Goal: Task Accomplishment & Management: Manage account settings

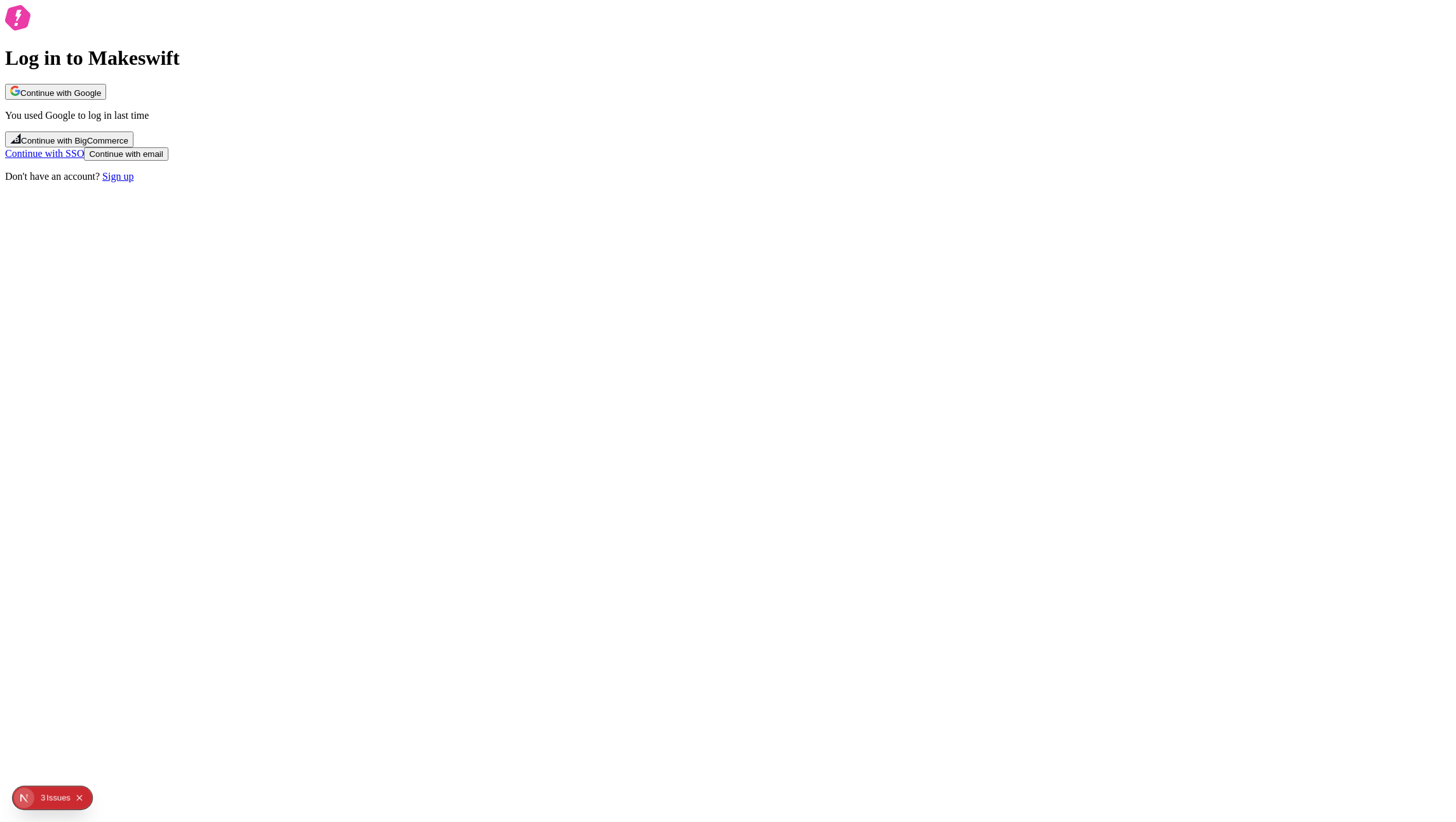
click at [106, 99] on button "Continue with Google" at bounding box center [55, 91] width 101 height 16
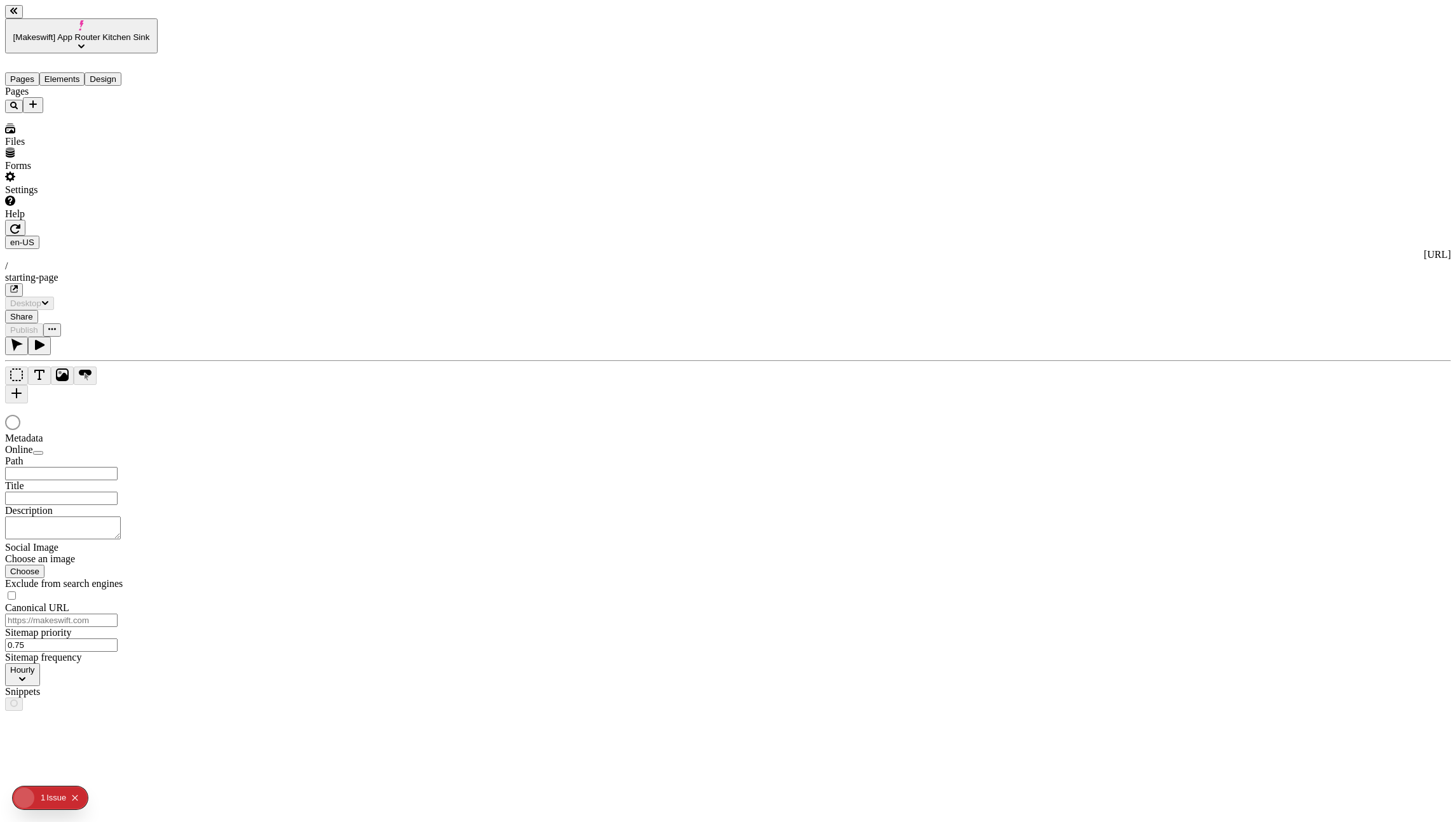
type input "/starting-page"
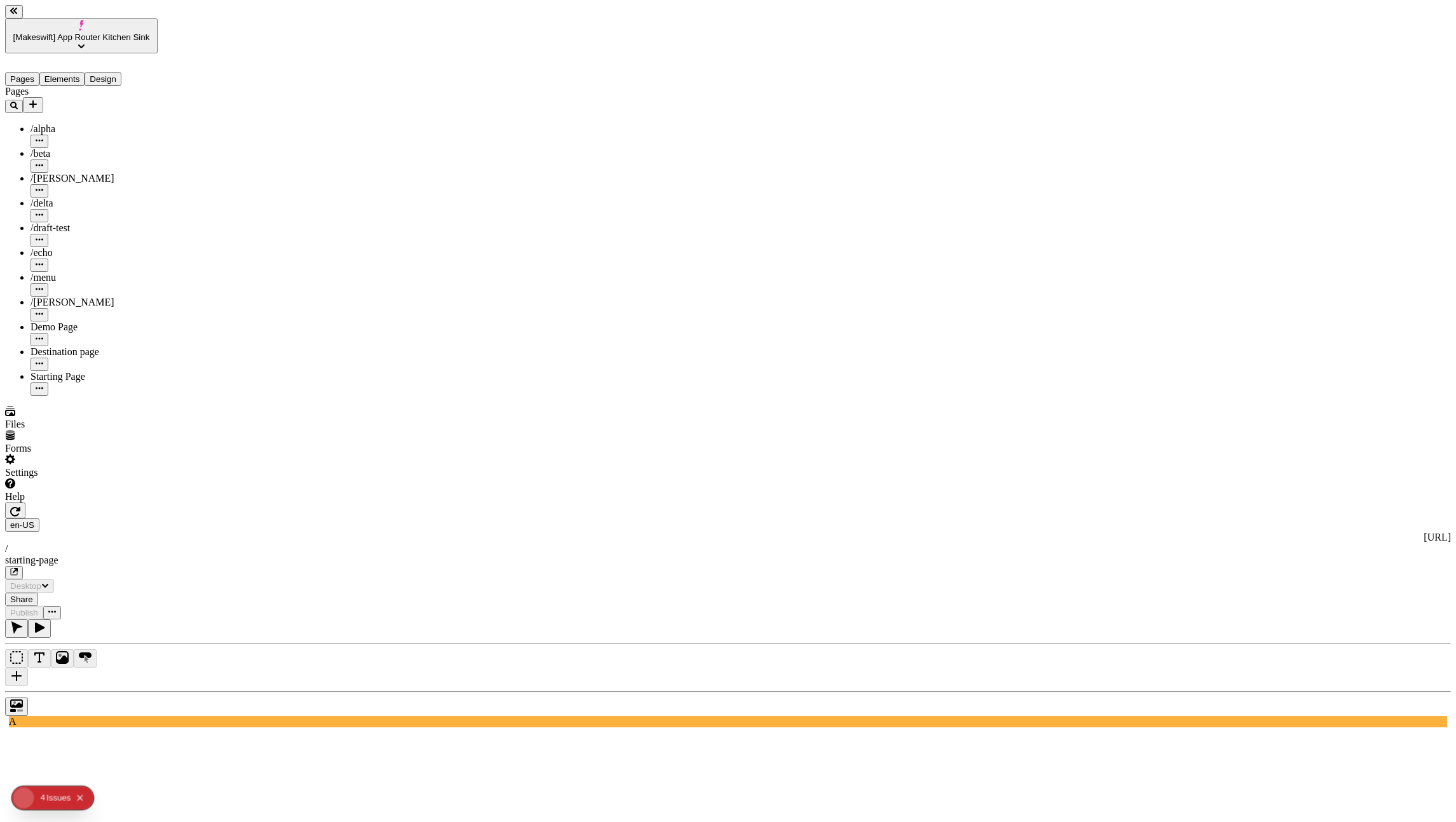
click at [176, 691] on div at bounding box center [728, 704] width 1446 height 25
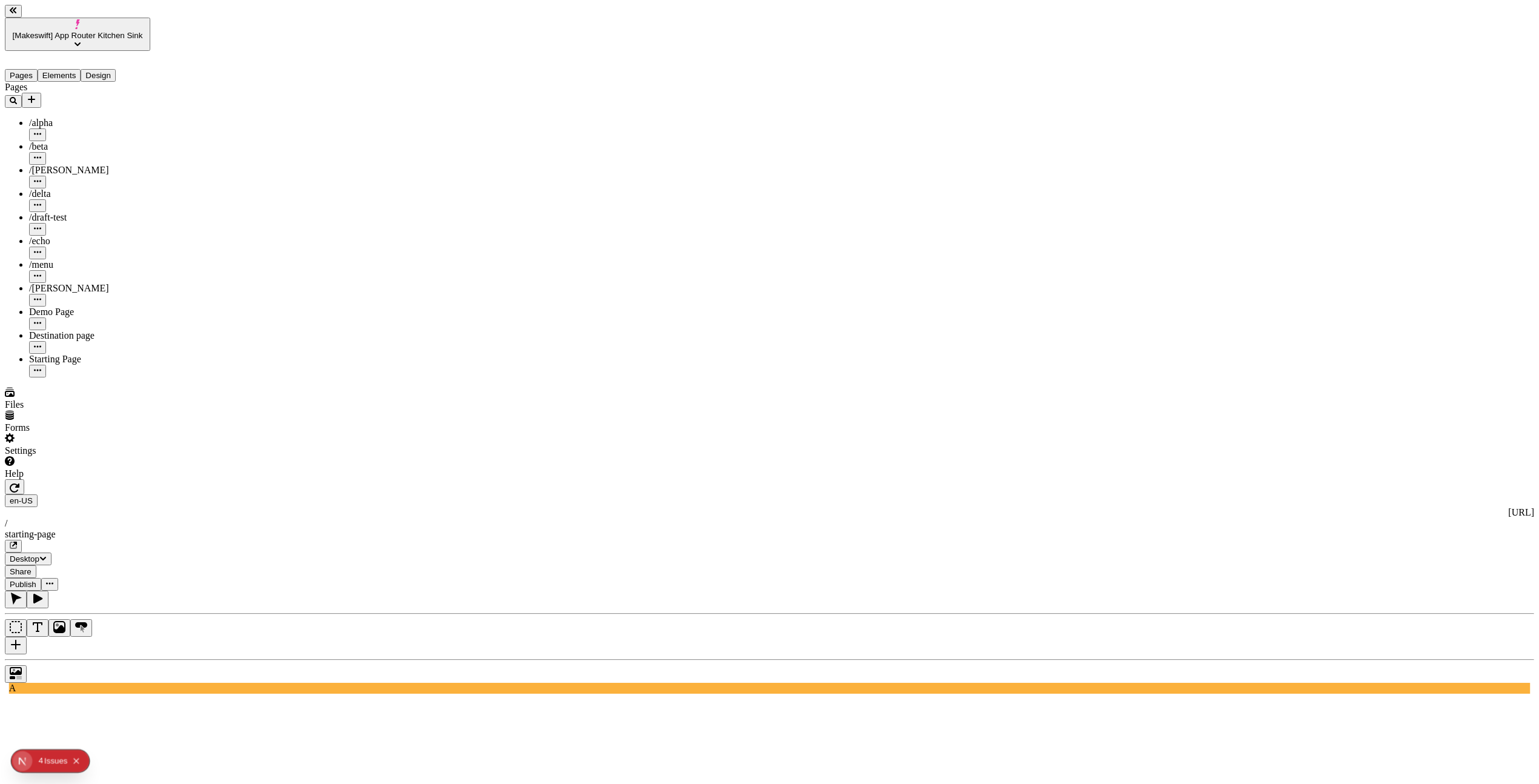
click at [108, 377] on div "Pages /alpha /beta /charlie /delta /draft-test /echo /menu /romeo Demo Page Des…" at bounding box center [77, 229] width 146 height 296
click at [53, 456] on div "Settings" at bounding box center [77, 444] width 146 height 23
